Goal: Task Accomplishment & Management: Manage account settings

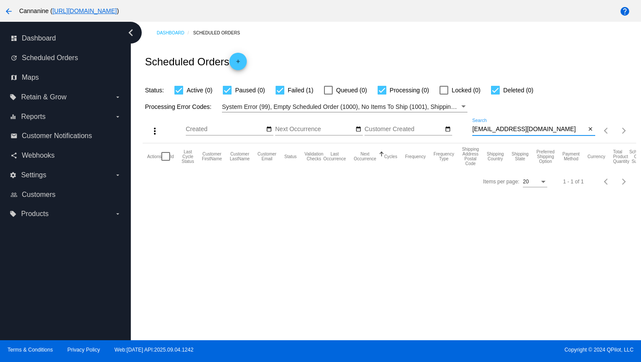
click at [502, 131] on input "[EMAIL_ADDRESS][DOMAIN_NAME]" at bounding box center [529, 129] width 114 height 7
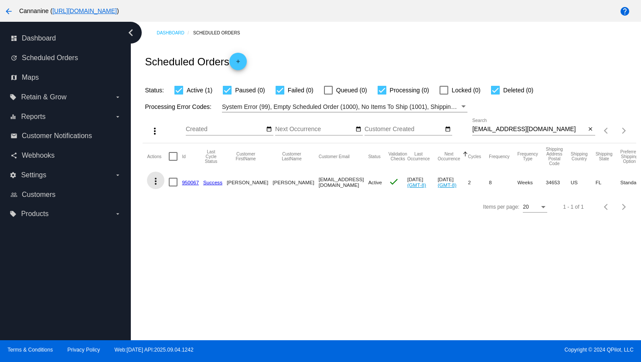
click at [158, 182] on mat-icon "more_vert" at bounding box center [155, 181] width 10 height 10
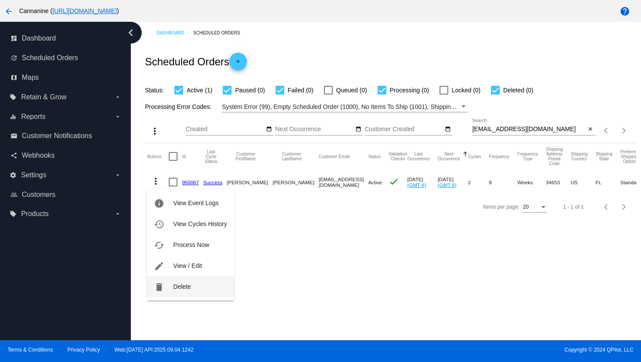
click at [198, 284] on button "delete Delete" at bounding box center [190, 286] width 87 height 21
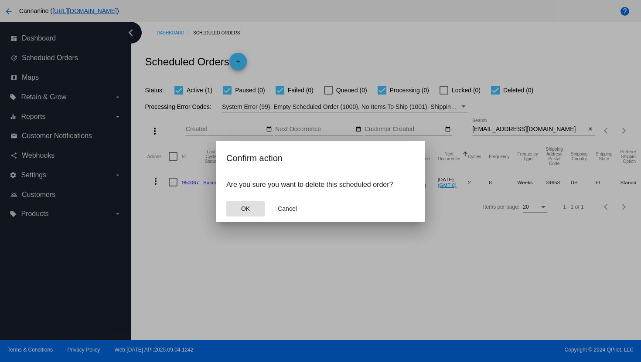
click at [253, 208] on button "OK" at bounding box center [245, 209] width 38 height 16
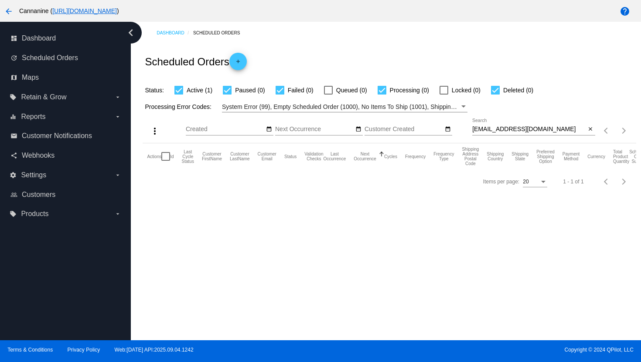
click at [500, 128] on input "[EMAIL_ADDRESS][DOMAIN_NAME]" at bounding box center [529, 129] width 114 height 7
click at [497, 132] on input "[EMAIL_ADDRESS][DOMAIN_NAME]" at bounding box center [529, 129] width 114 height 7
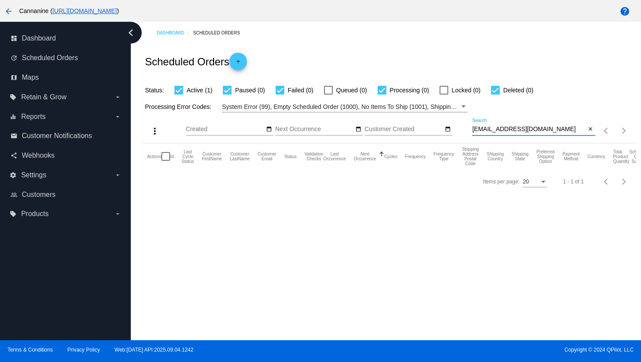
paste input "darlahurst675"
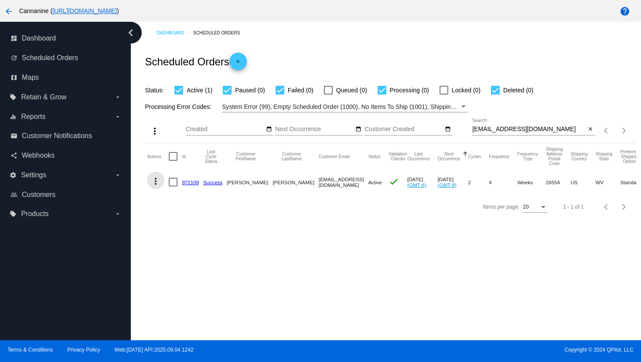
click at [156, 181] on mat-icon "more_vert" at bounding box center [155, 181] width 10 height 10
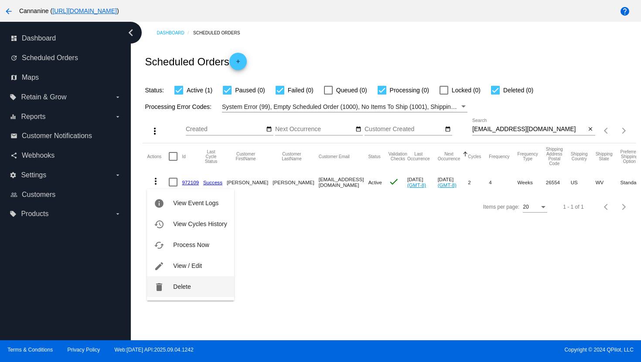
click at [187, 283] on span "Delete" at bounding box center [181, 286] width 17 height 7
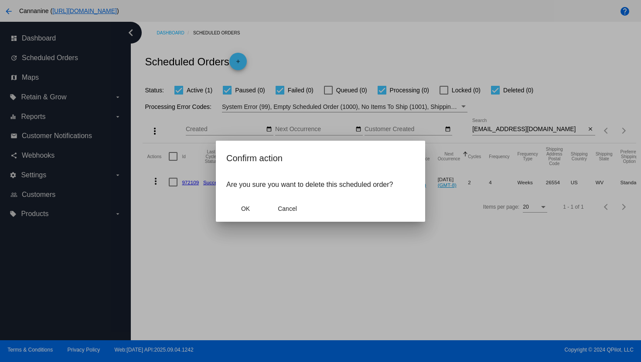
click at [241, 217] on mat-dialog-actions "OK Cancel" at bounding box center [320, 209] width 188 height 26
click at [244, 211] on span "OK" at bounding box center [245, 208] width 9 height 7
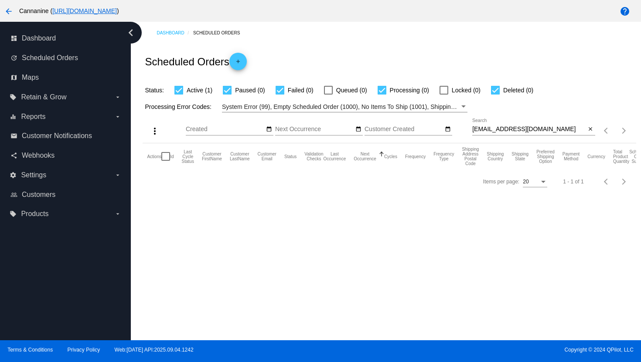
click at [505, 127] on input "[EMAIL_ADDRESS][DOMAIN_NAME]" at bounding box center [529, 129] width 114 height 7
paste input "zigsbc@hot"
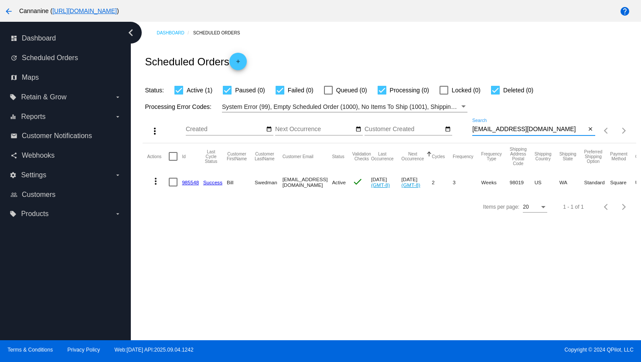
type input "[EMAIL_ADDRESS][DOMAIN_NAME]"
click at [157, 180] on mat-icon "more_vert" at bounding box center [155, 181] width 10 height 10
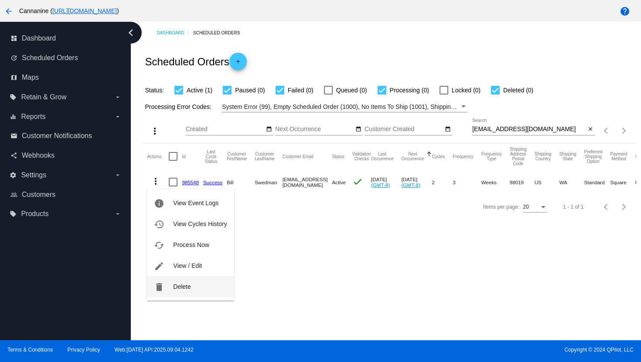
click at [193, 289] on button "delete Delete" at bounding box center [190, 286] width 87 height 21
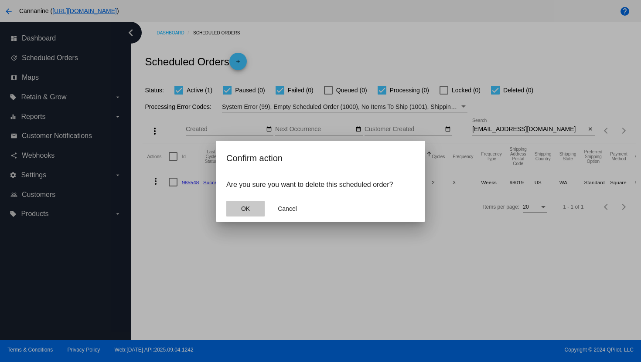
click at [249, 214] on button "OK" at bounding box center [245, 209] width 38 height 16
